Goal: Information Seeking & Learning: Learn about a topic

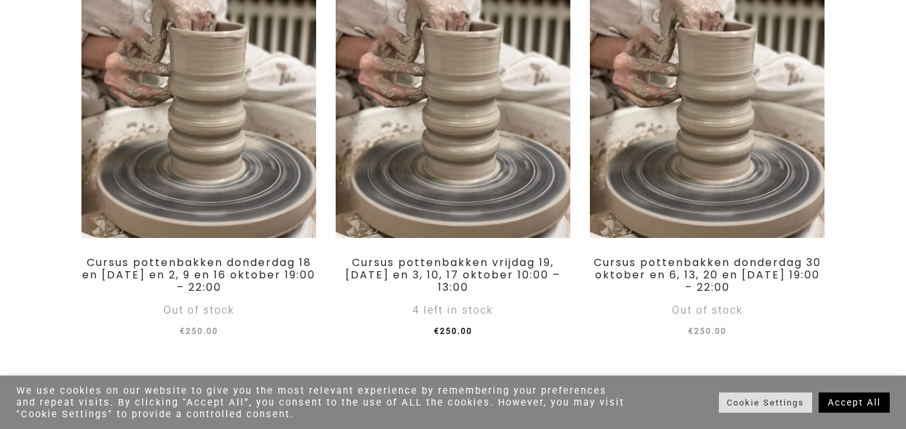
scroll to position [322, 0]
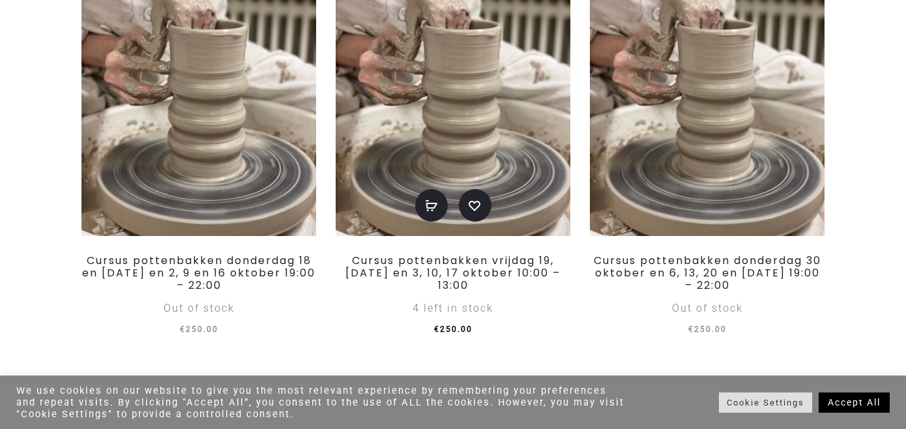
click at [447, 158] on img at bounding box center [453, 96] width 235 height 280
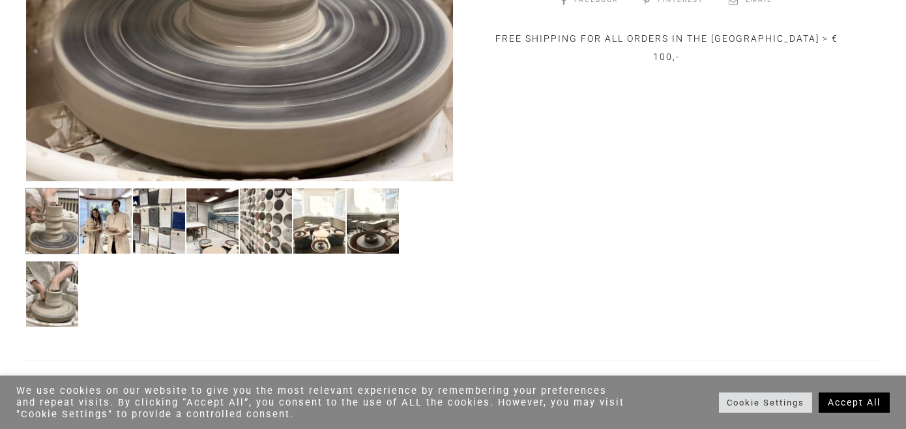
scroll to position [623, 0]
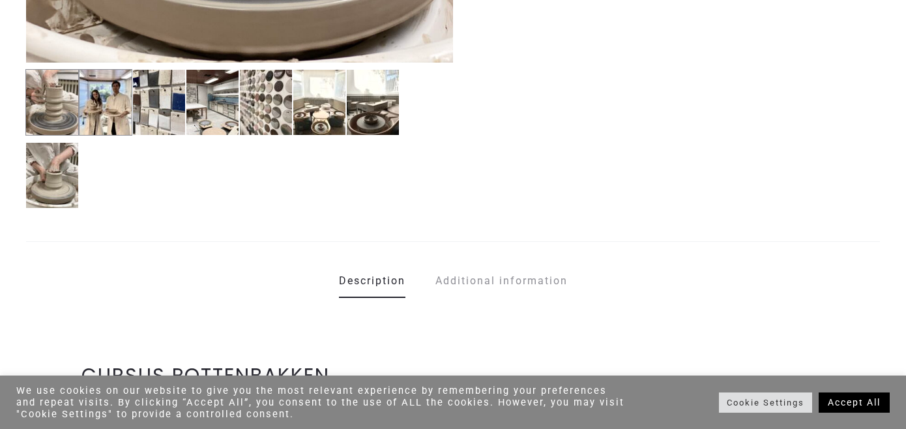
click at [108, 122] on img at bounding box center [105, 102] width 53 height 67
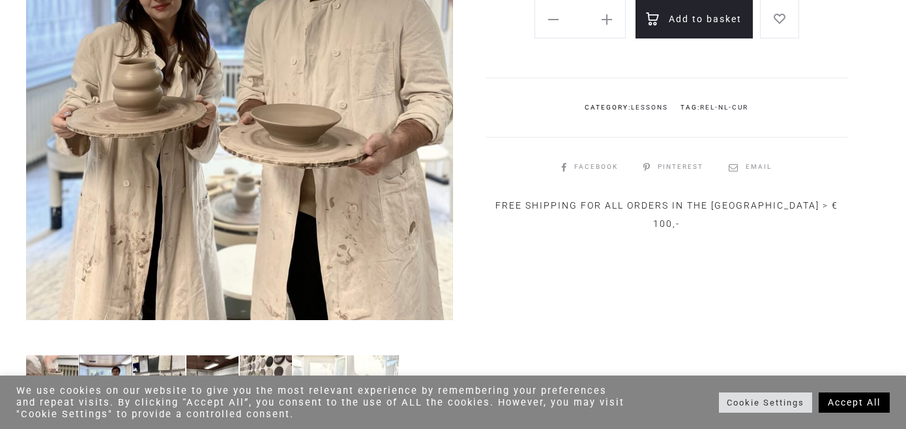
scroll to position [448, 0]
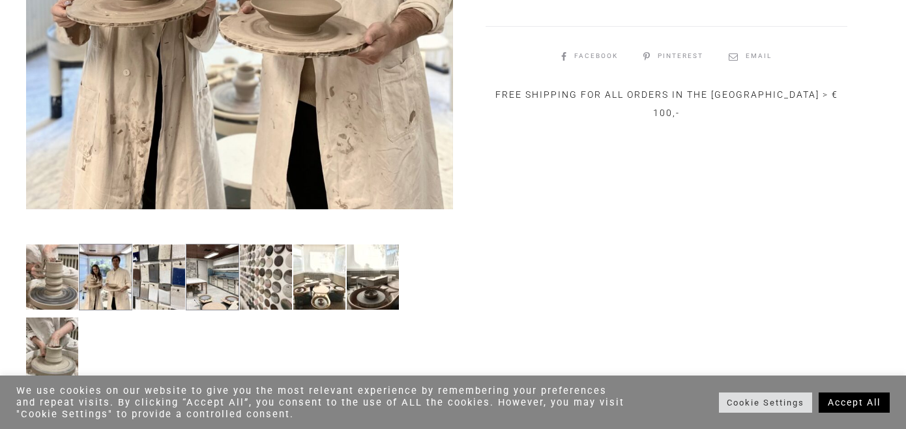
click at [197, 289] on img at bounding box center [212, 277] width 53 height 67
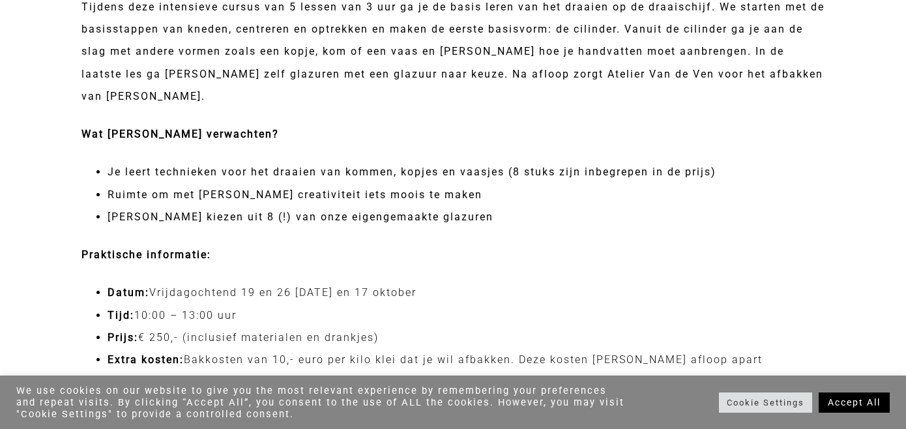
scroll to position [1035, 0]
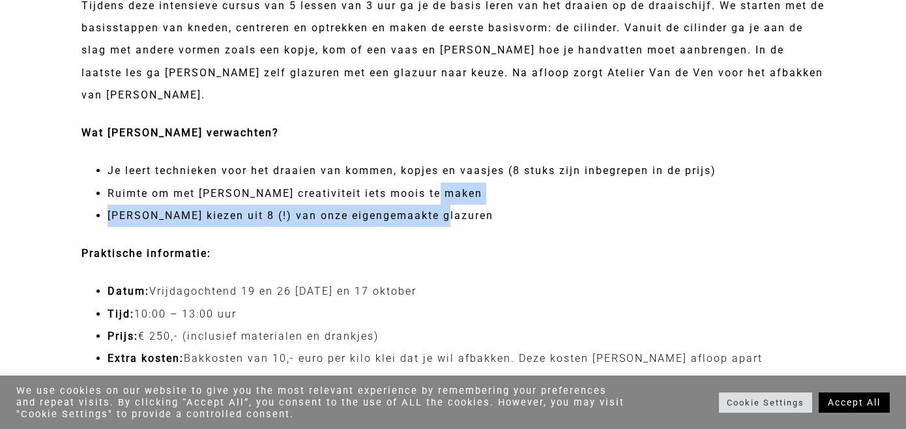
drag, startPoint x: 457, startPoint y: 192, endPoint x: 429, endPoint y: 162, distance: 40.6
click at [429, 162] on ul "Je leert technieken voor het draaien van kommen, kopjes en vaasjes (8 stuks zij…" at bounding box center [453, 193] width 743 height 67
click at [429, 183] on li "Ruimte om met je eigen creativiteit iets moois te maken" at bounding box center [466, 194] width 717 height 22
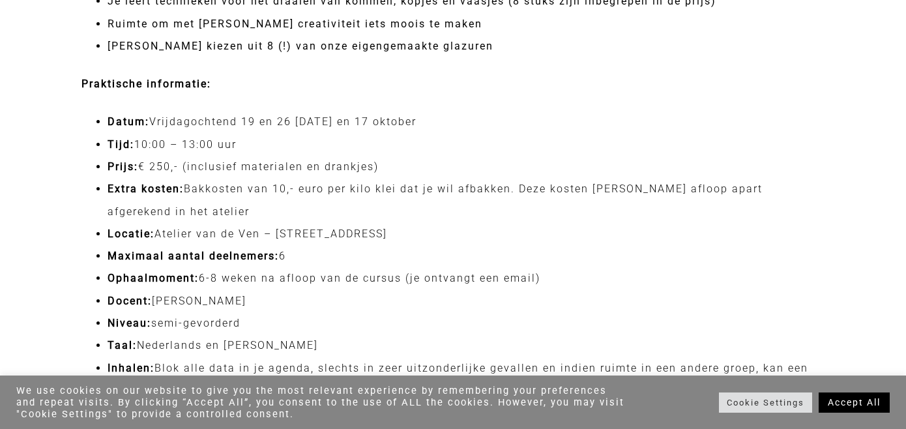
scroll to position [1208, 0]
